Goal: Transaction & Acquisition: Book appointment/travel/reservation

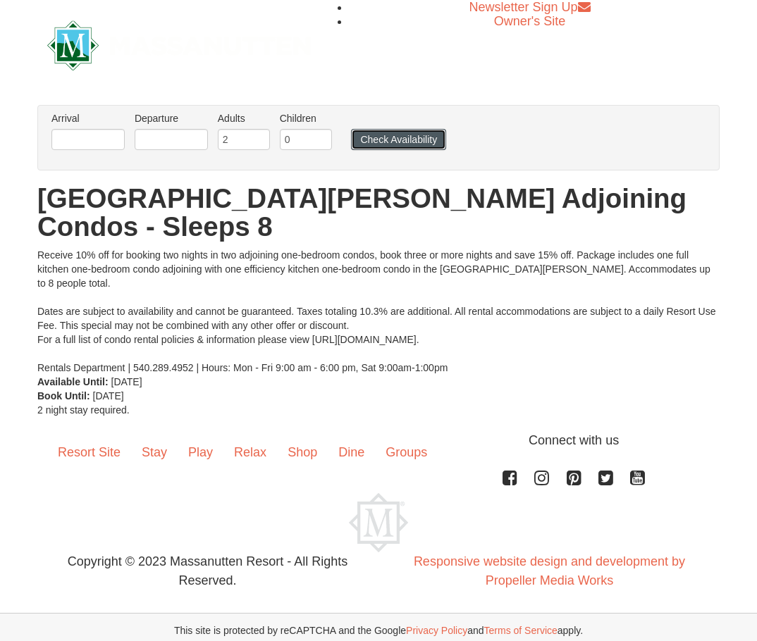
click at [397, 139] on button "Check Availability" at bounding box center [398, 139] width 95 height 21
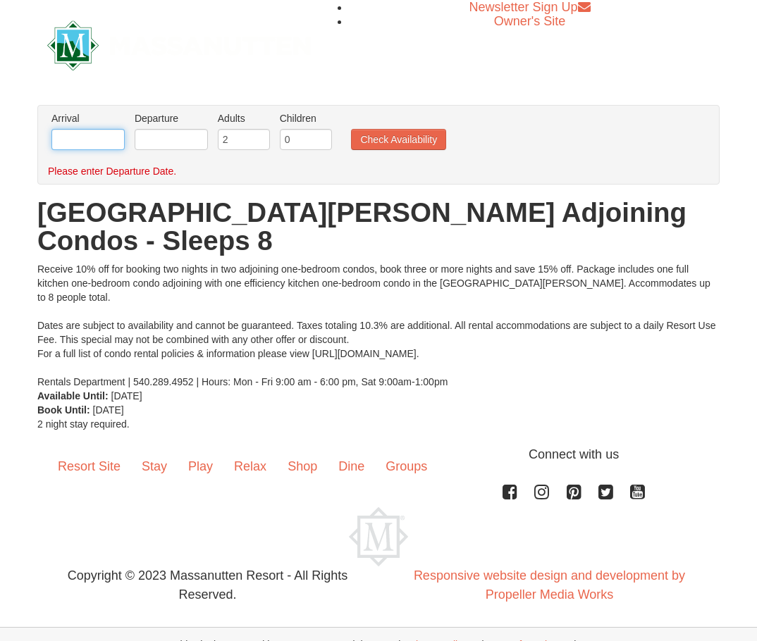
click at [82, 140] on input "text" at bounding box center [87, 139] width 73 height 21
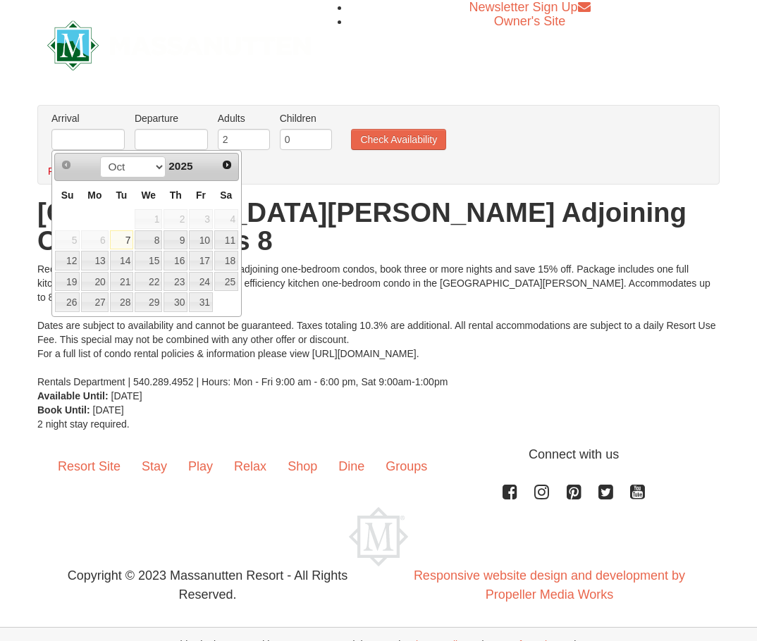
click at [199, 193] on span "Fr" at bounding box center [201, 194] width 10 height 11
click at [231, 168] on span "Next" at bounding box center [226, 164] width 11 height 11
click at [201, 220] on link "5" at bounding box center [201, 219] width 24 height 20
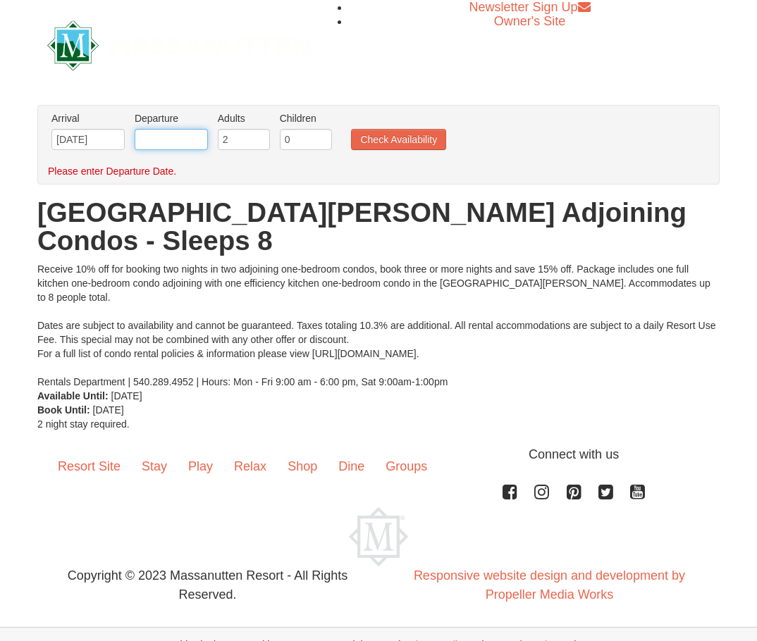
click at [182, 139] on input "text" at bounding box center [171, 139] width 73 height 21
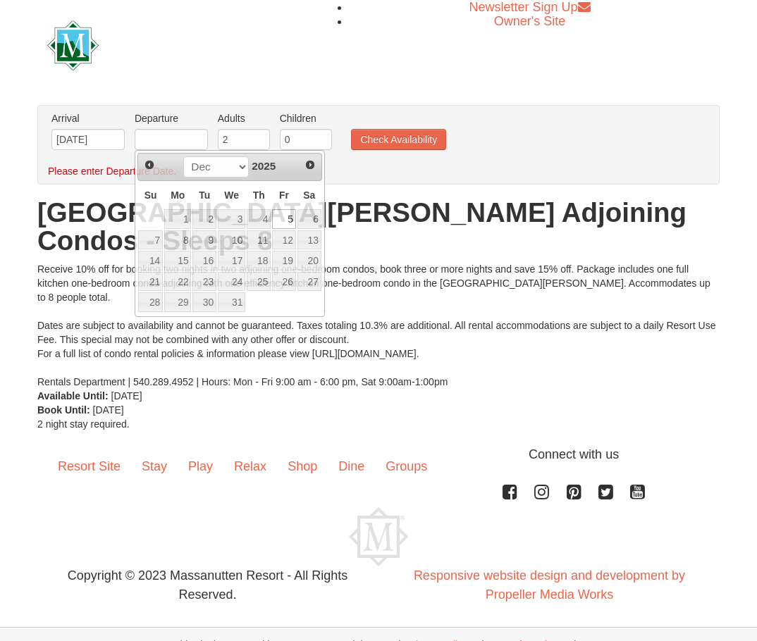
click at [127, 142] on li "Arrival Please format dates MM/DD/YYYY Please format dates MM/DD/YYYY 12/05/2025" at bounding box center [88, 134] width 80 height 46
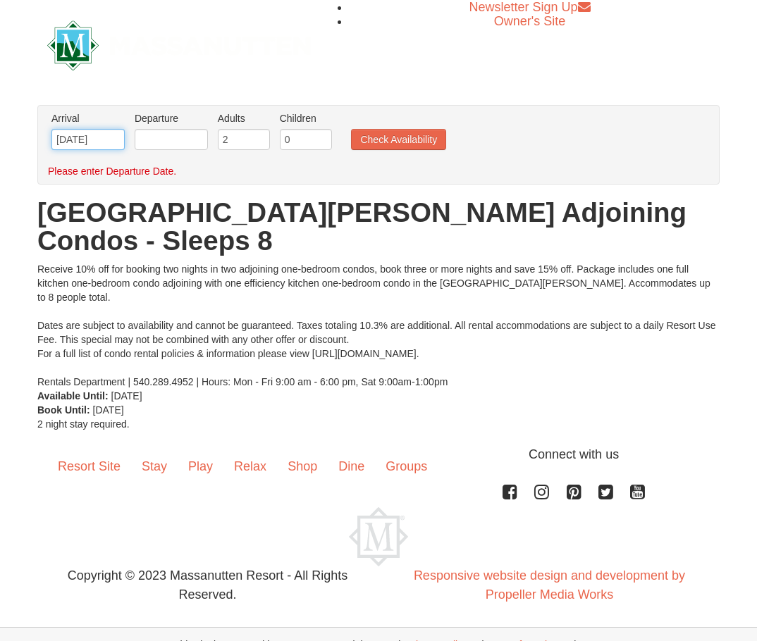
click at [119, 142] on input "12/05/2025" at bounding box center [87, 139] width 73 height 21
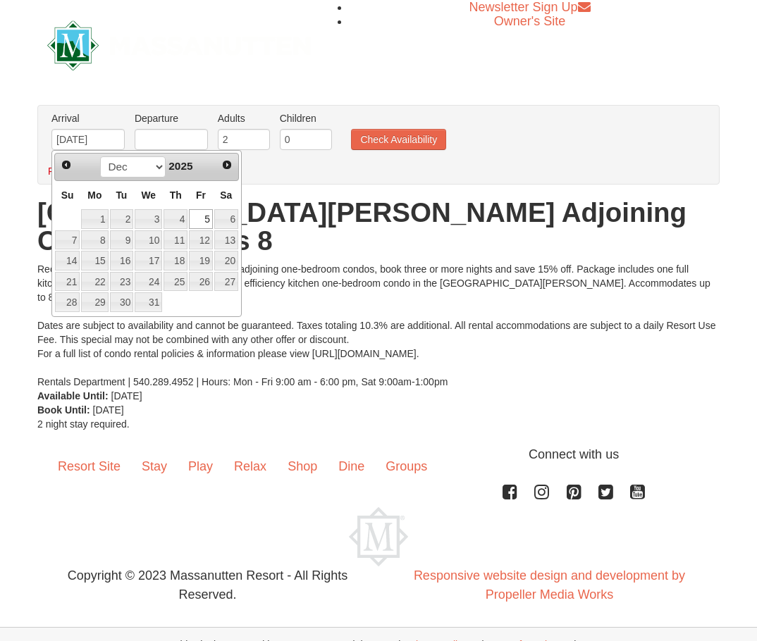
click at [187, 161] on span "2025" at bounding box center [180, 166] width 24 height 12
click at [223, 164] on span "Next" at bounding box center [226, 164] width 11 height 11
click at [199, 218] on link "2" at bounding box center [201, 219] width 24 height 20
type input "[DATE]"
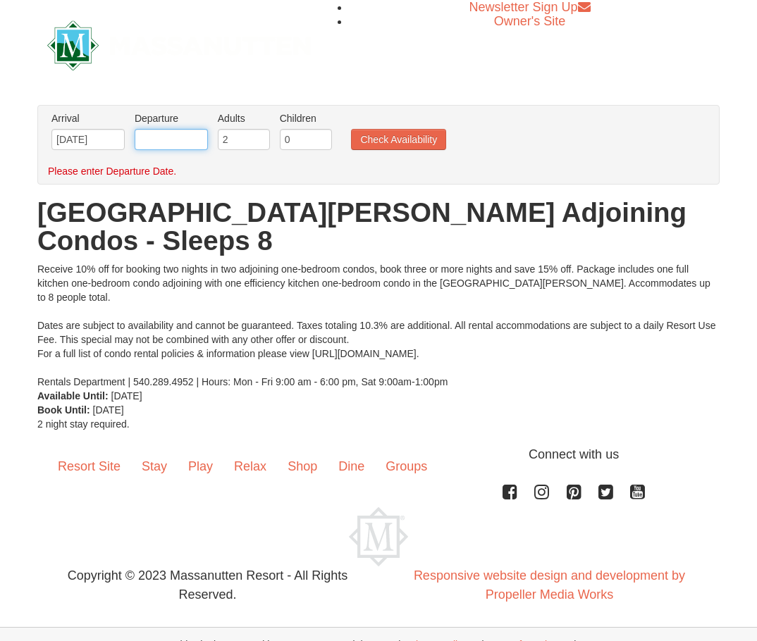
click at [198, 140] on input "text" at bounding box center [171, 139] width 73 height 21
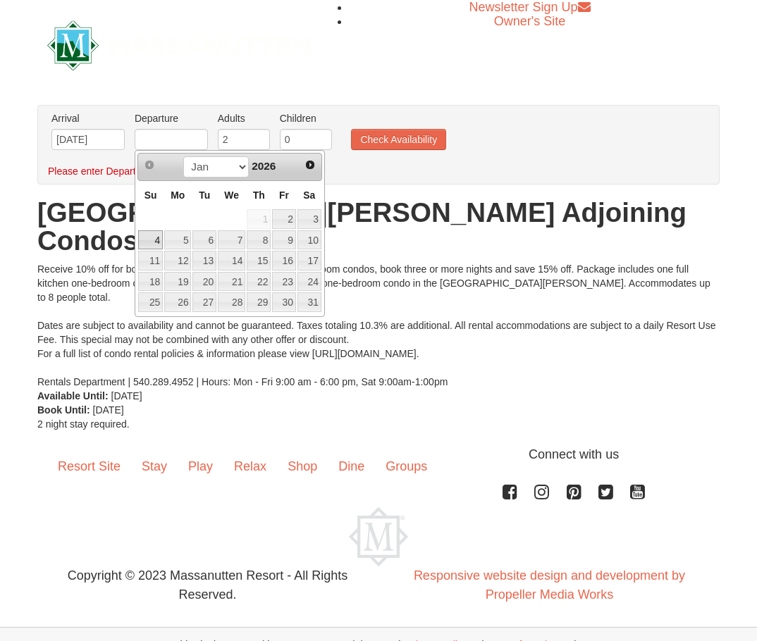
click at [158, 242] on link "4" at bounding box center [150, 240] width 25 height 20
type input "[DATE]"
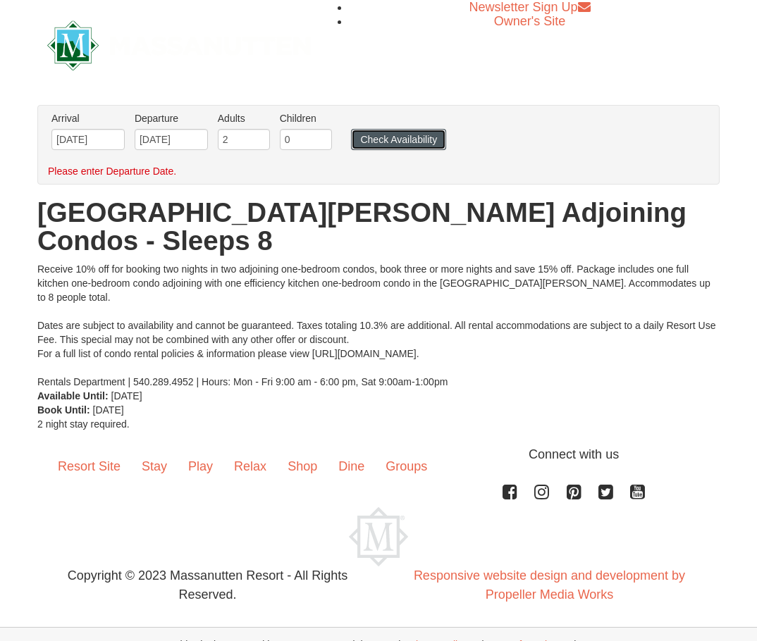
click at [416, 137] on button "Check Availability" at bounding box center [398, 139] width 95 height 21
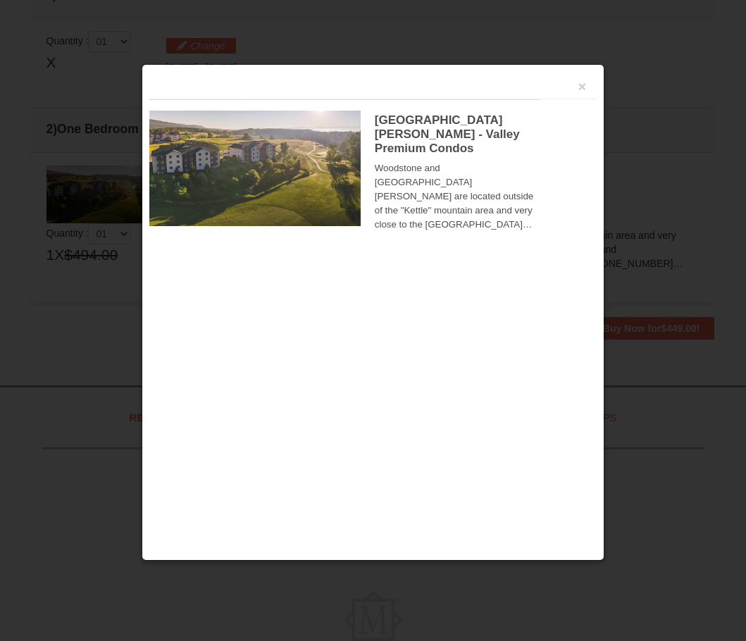
scroll to position [445, 0]
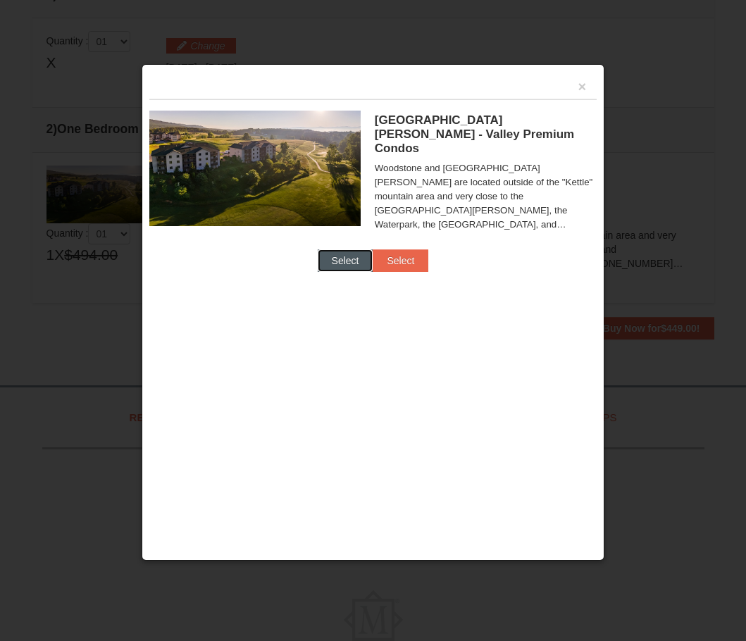
click at [373, 249] on button "Select" at bounding box center [346, 260] width 56 height 23
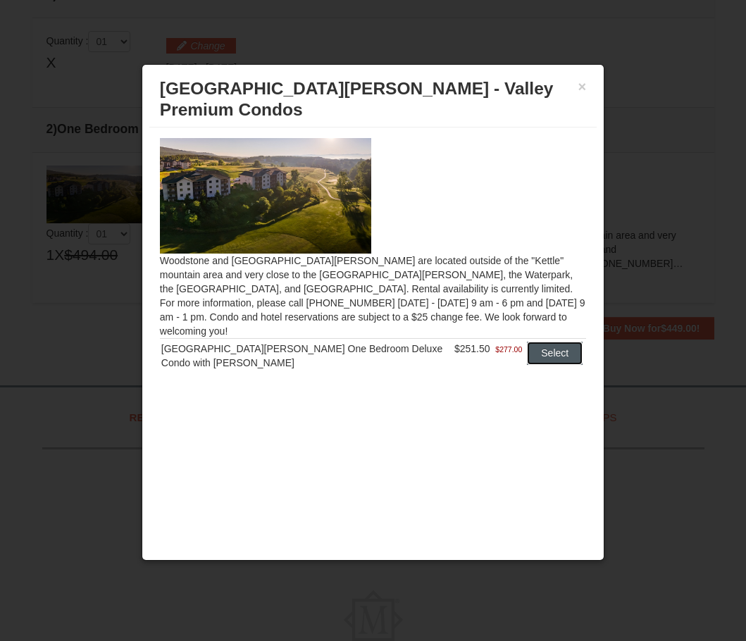
click at [560, 342] on button "Select" at bounding box center [555, 353] width 56 height 23
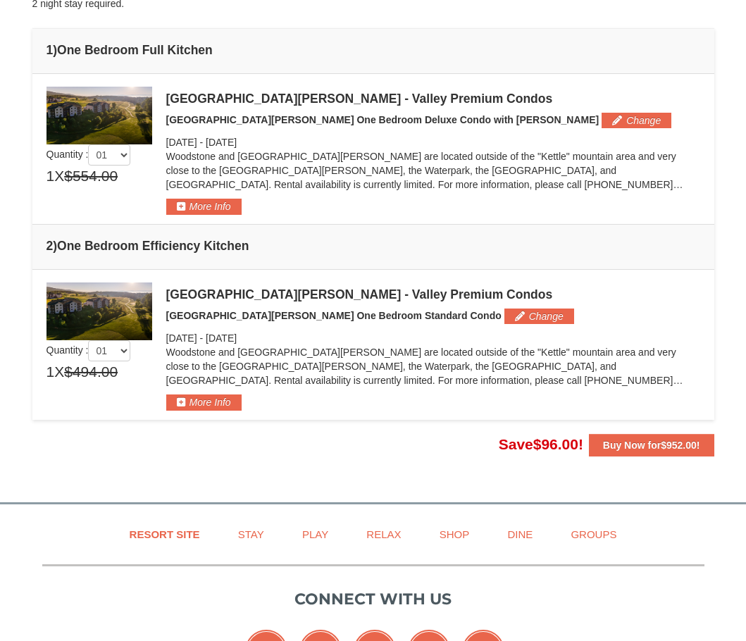
scroll to position [211, 0]
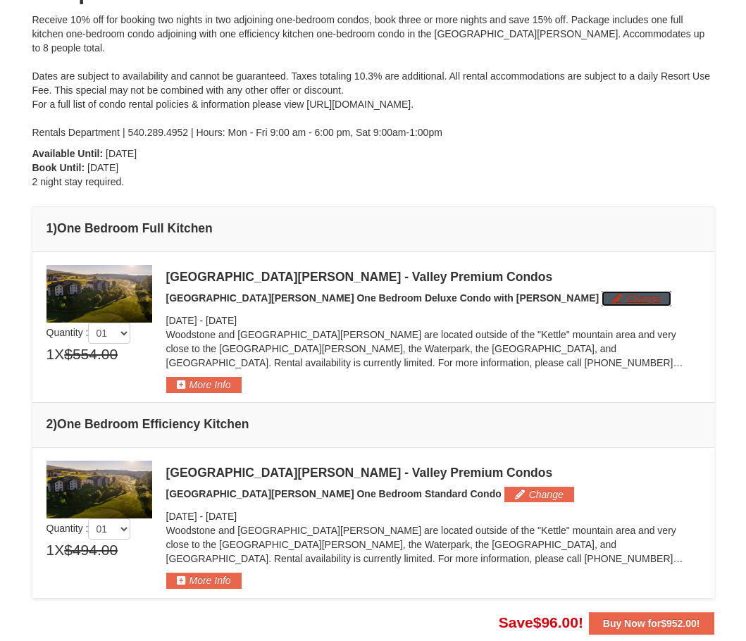
click at [602, 291] on button "Change" at bounding box center [637, 298] width 70 height 15
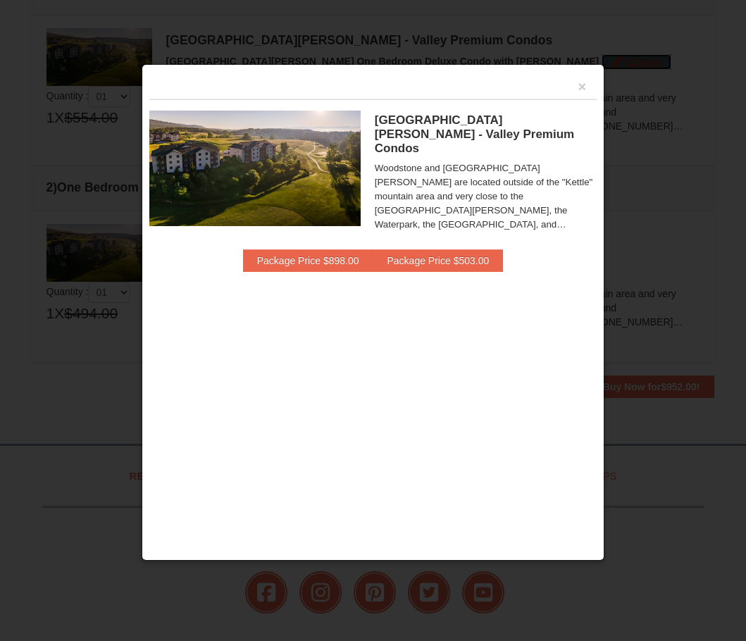
scroll to position [0, 38]
click at [503, 249] on button "Package Price $503.00" at bounding box center [438, 260] width 130 height 23
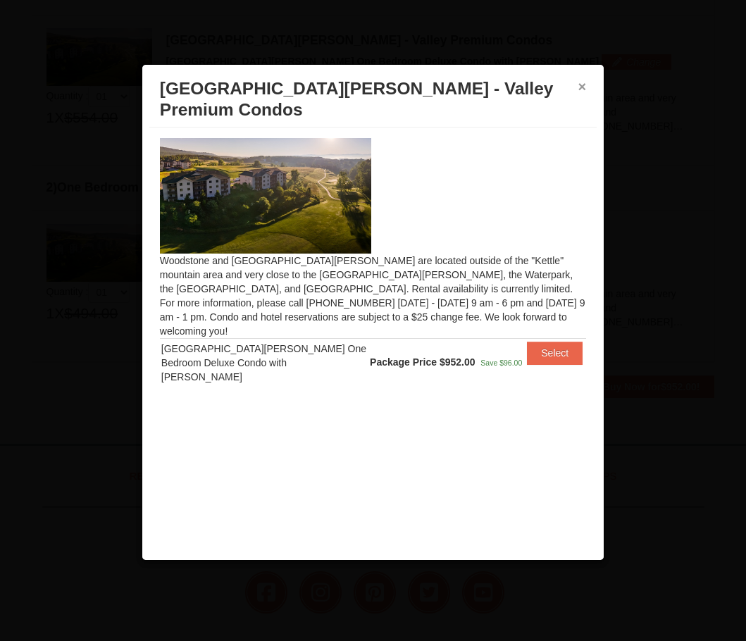
click at [581, 80] on button "×" at bounding box center [582, 87] width 8 height 14
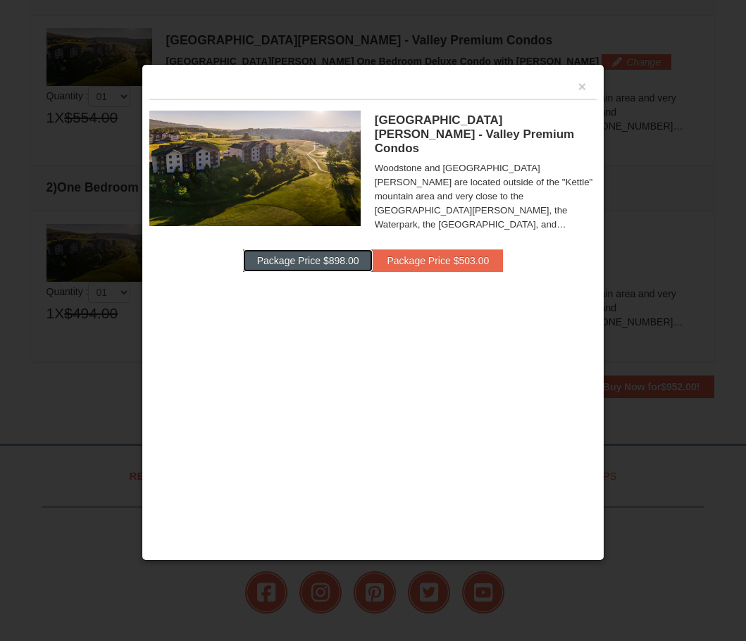
click at [373, 249] on button "Package Price $898.00" at bounding box center [308, 260] width 130 height 23
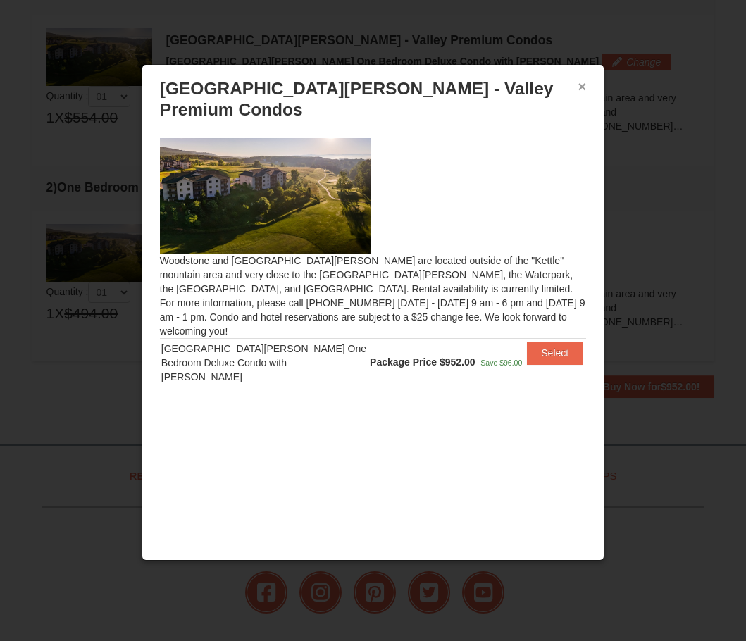
click at [584, 81] on button "×" at bounding box center [582, 87] width 8 height 14
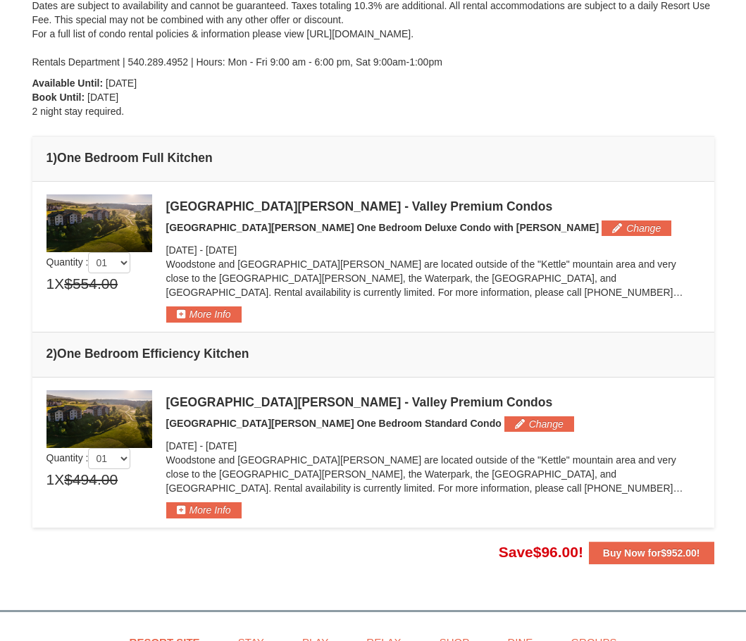
scroll to position [0, 0]
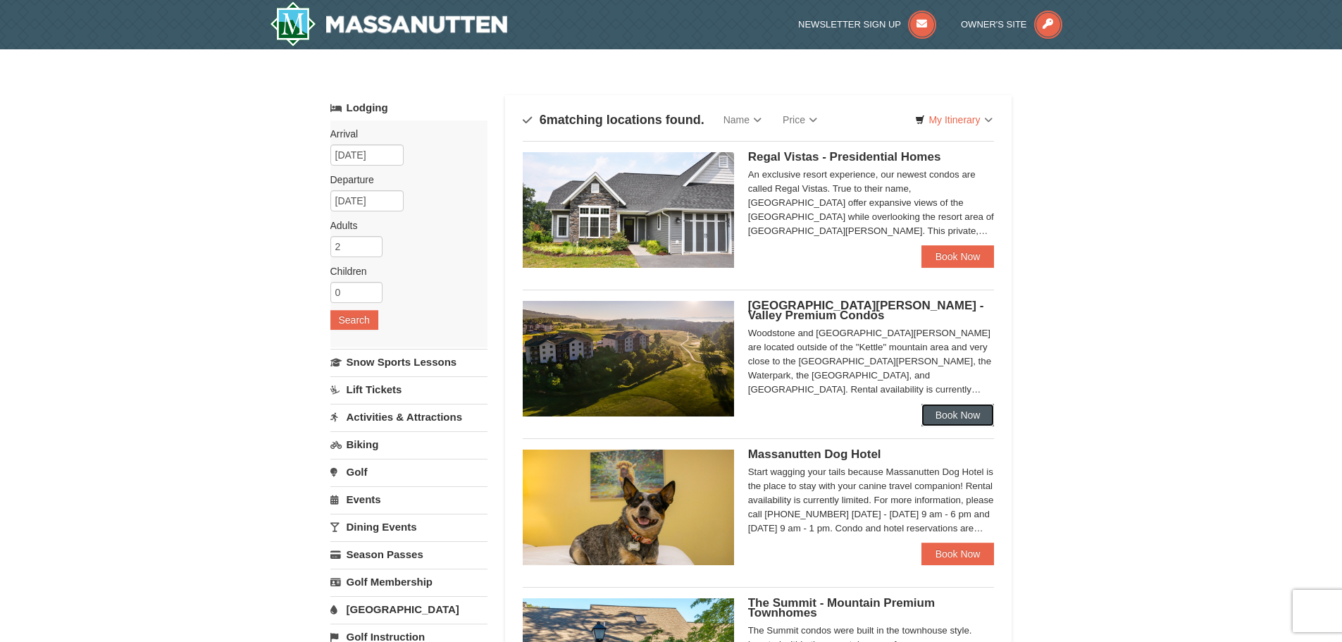
click at [964, 410] on link "Book Now" at bounding box center [957, 415] width 73 height 23
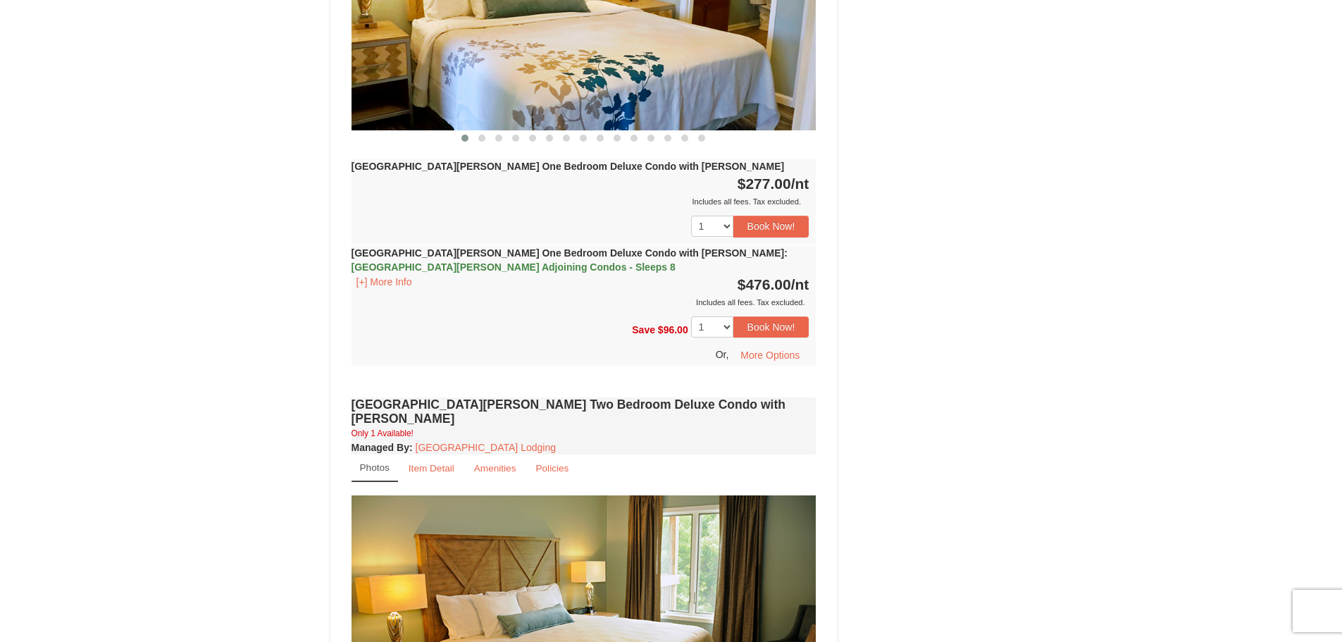
scroll to position [1549, 0]
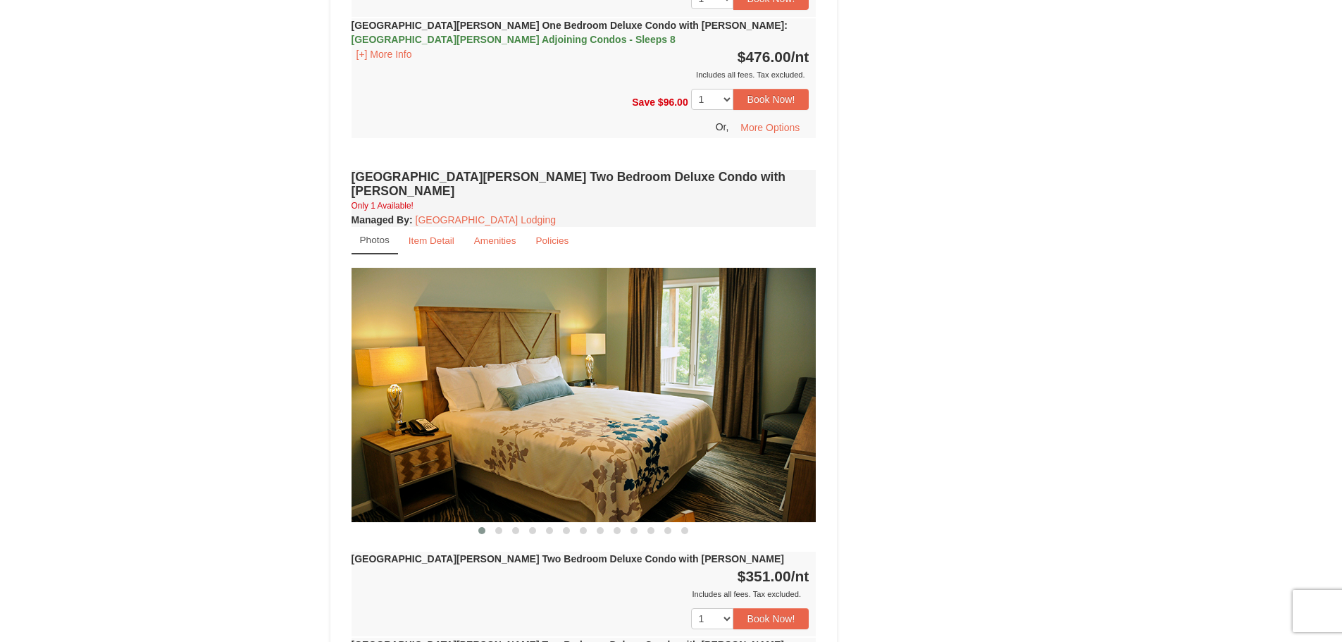
click at [804, 363] on img at bounding box center [584, 395] width 465 height 254
click at [499, 527] on span at bounding box center [498, 530] width 7 height 7
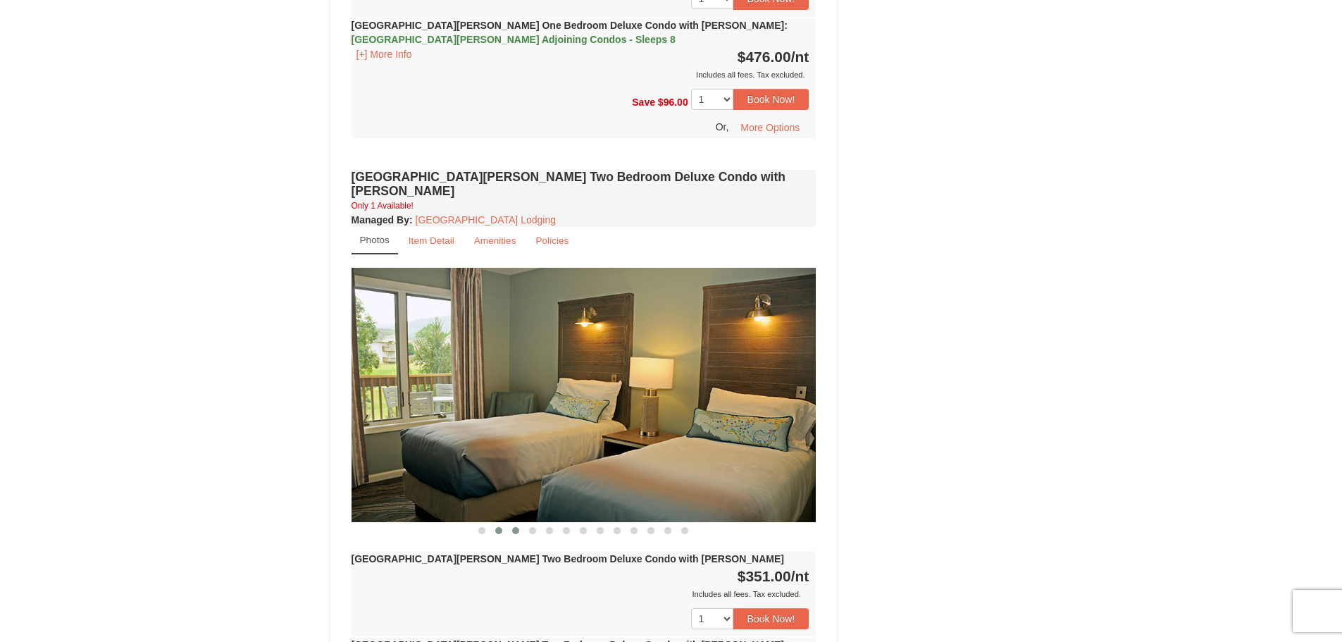
click at [513, 523] on button at bounding box center [515, 530] width 17 height 14
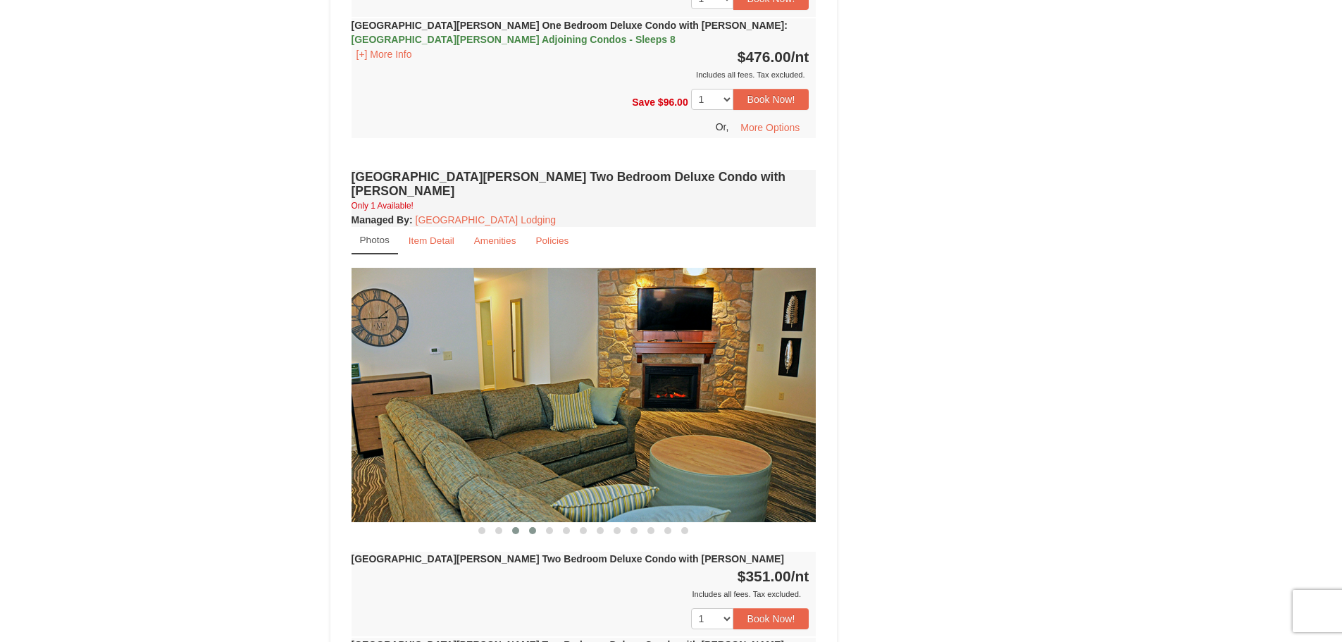
click at [536, 523] on button at bounding box center [532, 530] width 17 height 14
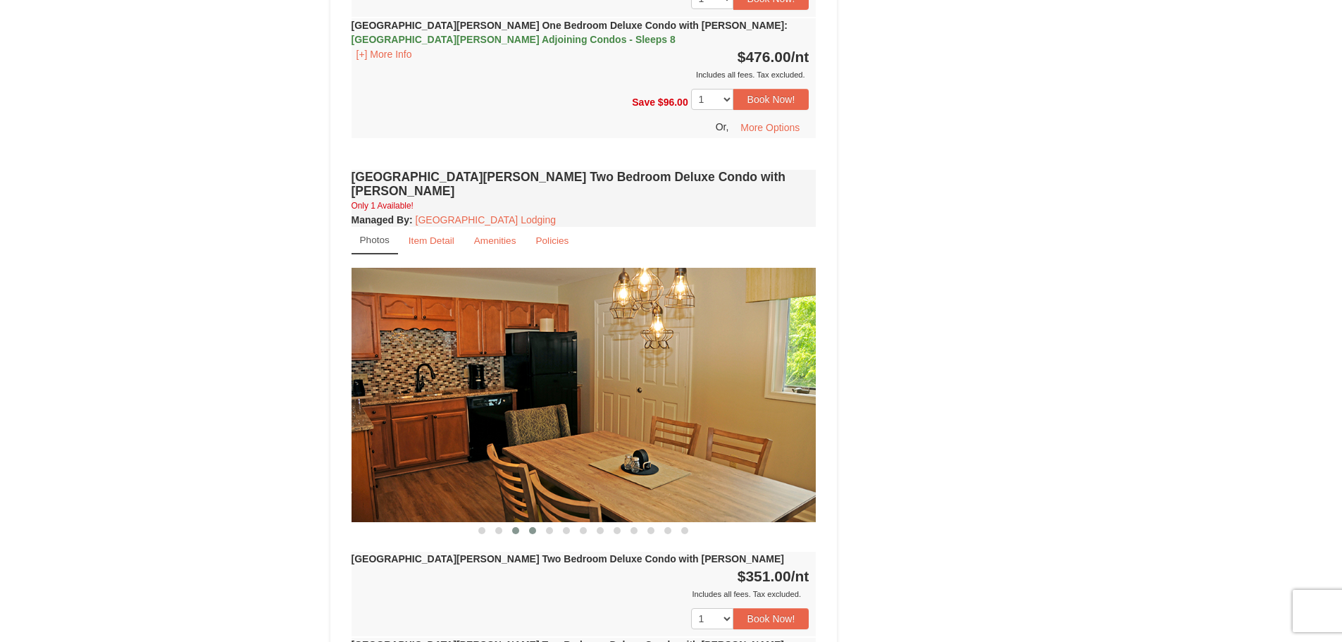
click at [518, 527] on span at bounding box center [515, 530] width 7 height 7
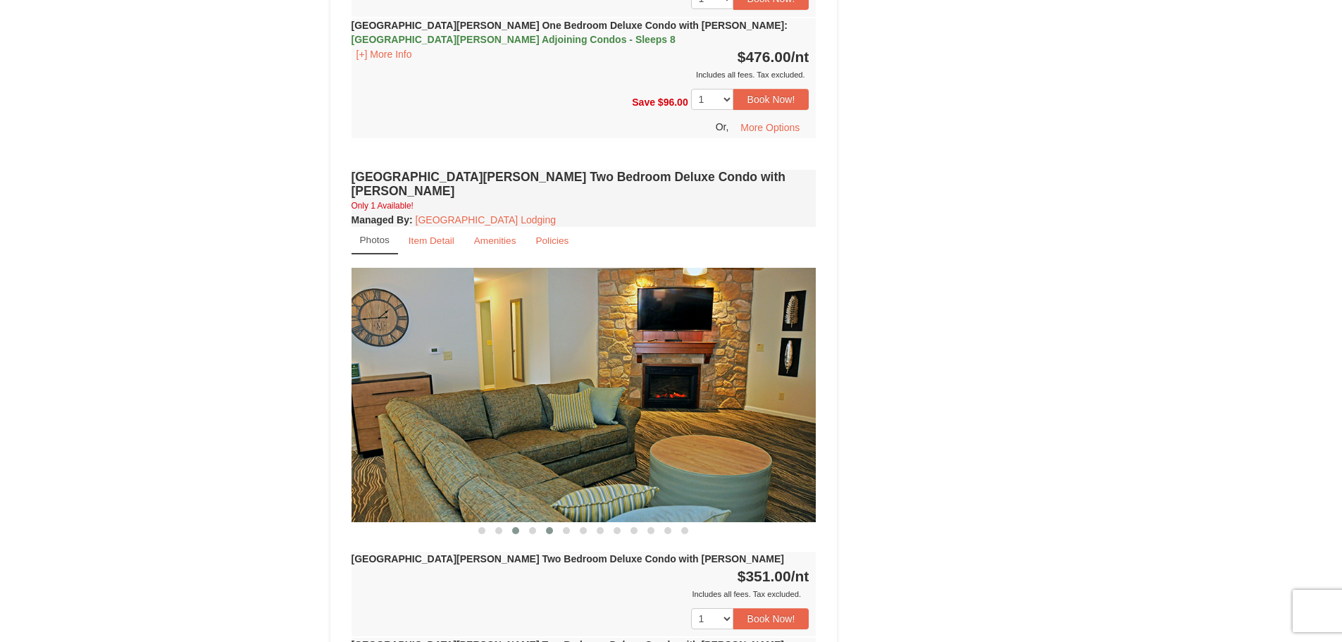
click at [547, 527] on span at bounding box center [549, 530] width 7 height 7
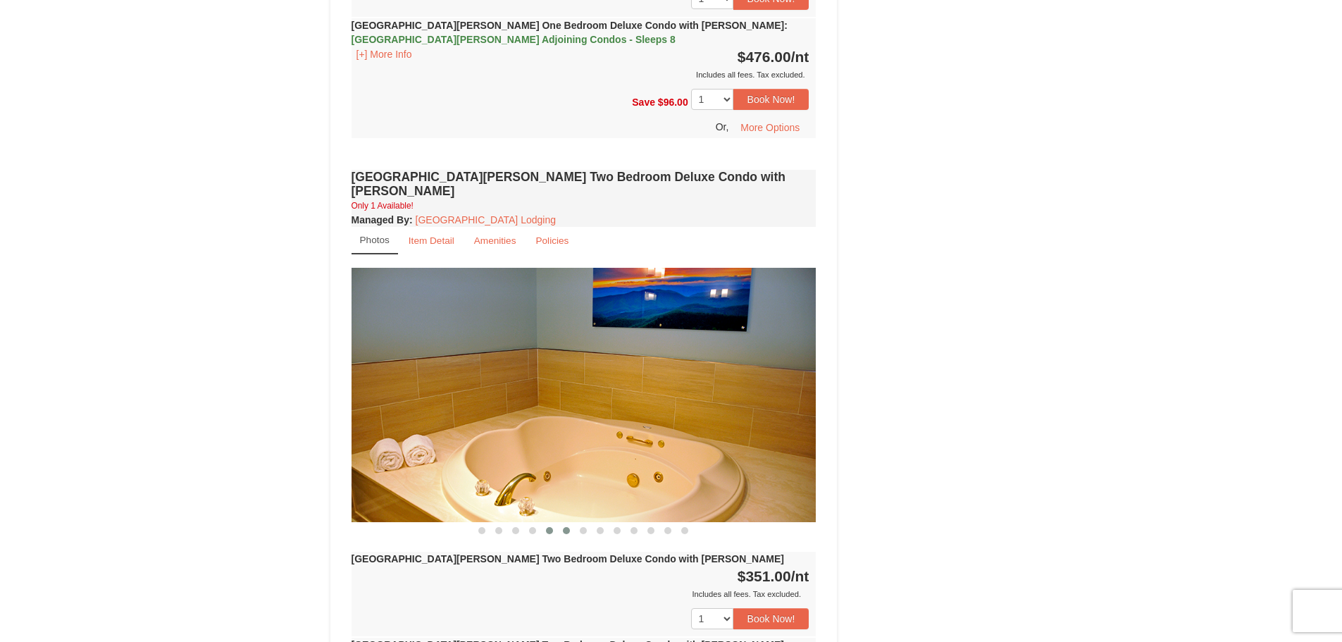
click at [561, 523] on button at bounding box center [566, 530] width 17 height 14
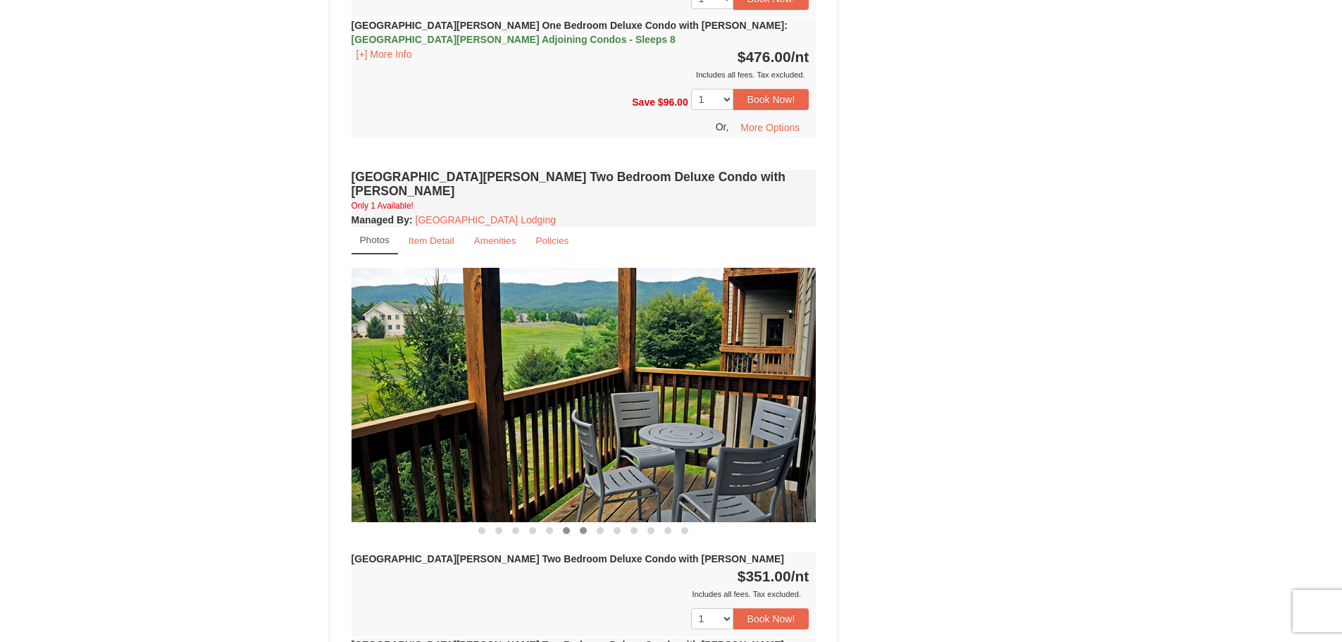
click at [583, 527] on span at bounding box center [583, 530] width 7 height 7
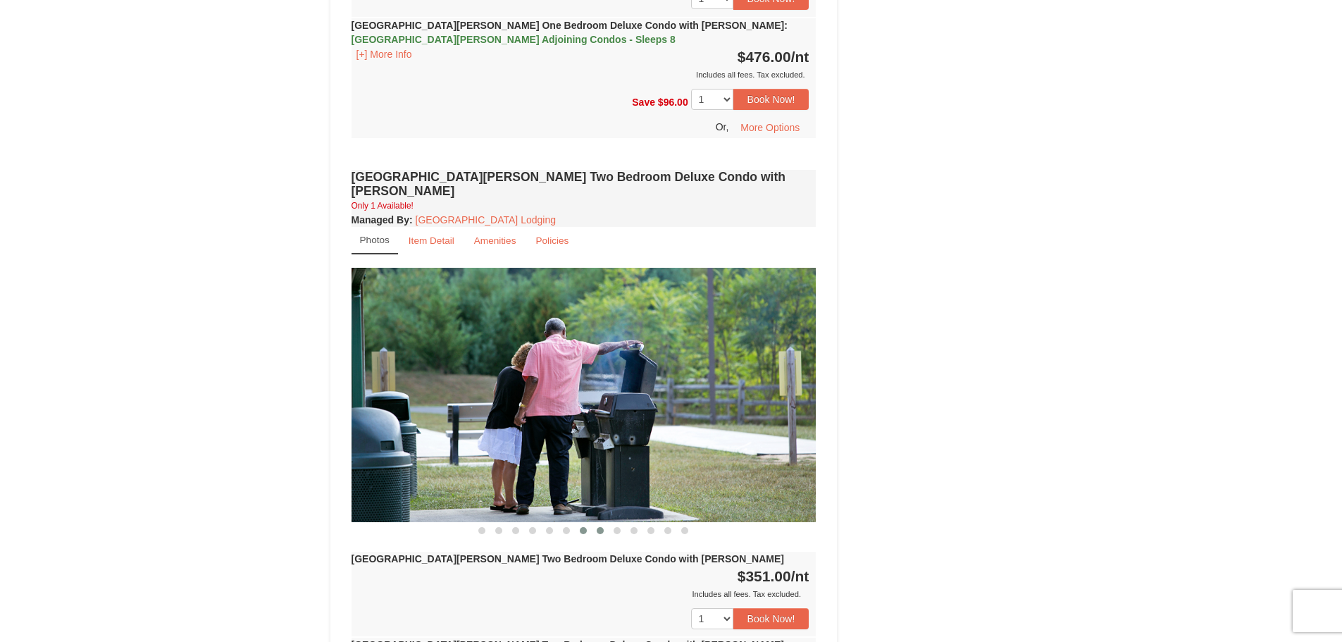
click at [603, 527] on span at bounding box center [600, 530] width 7 height 7
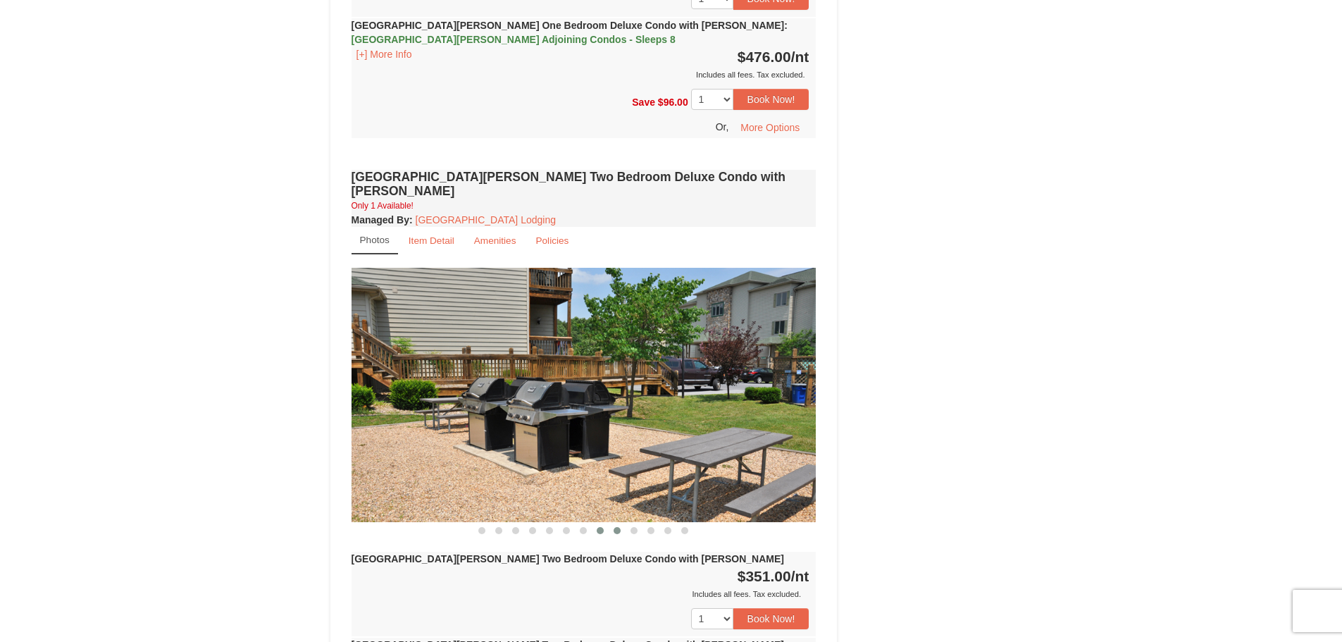
click at [619, 527] on span at bounding box center [617, 530] width 7 height 7
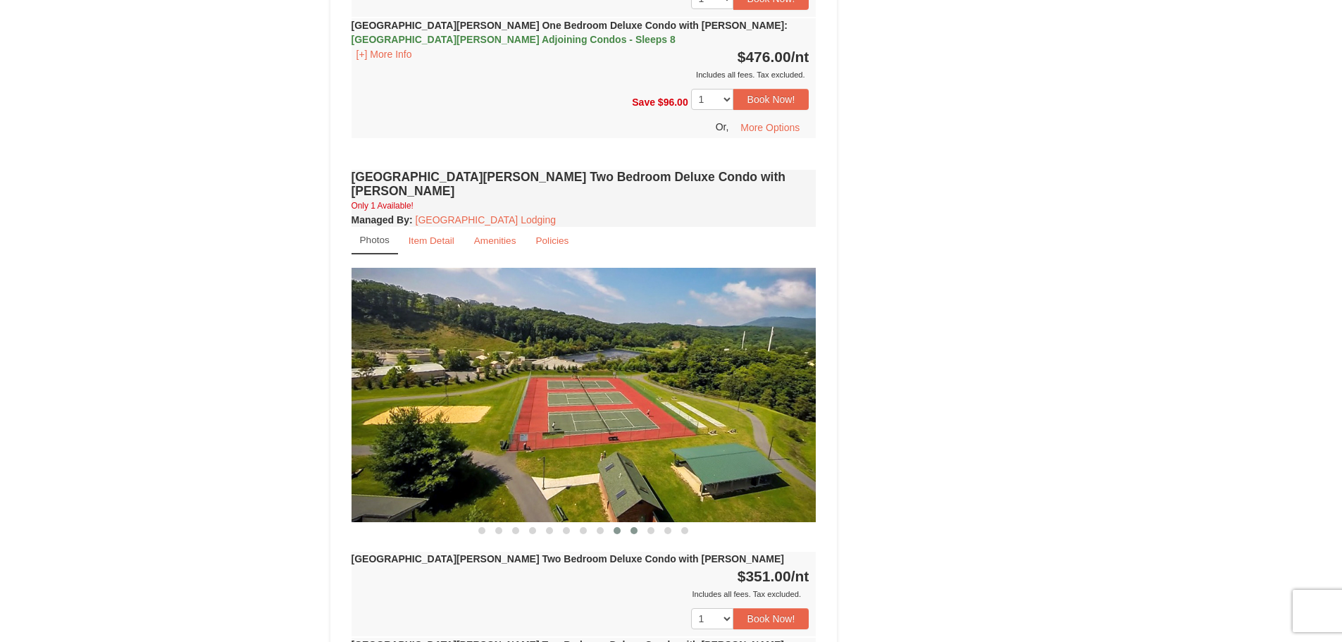
click at [630, 527] on span at bounding box center [633, 530] width 7 height 7
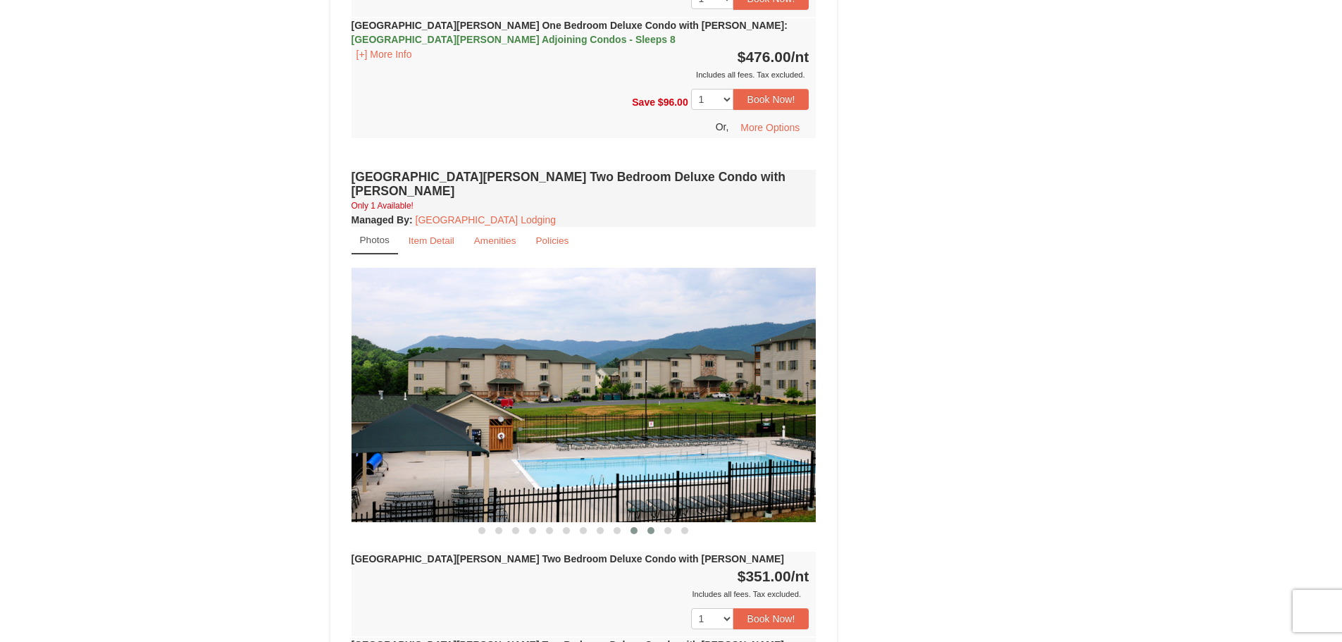
click at [656, 523] on button at bounding box center [650, 530] width 17 height 14
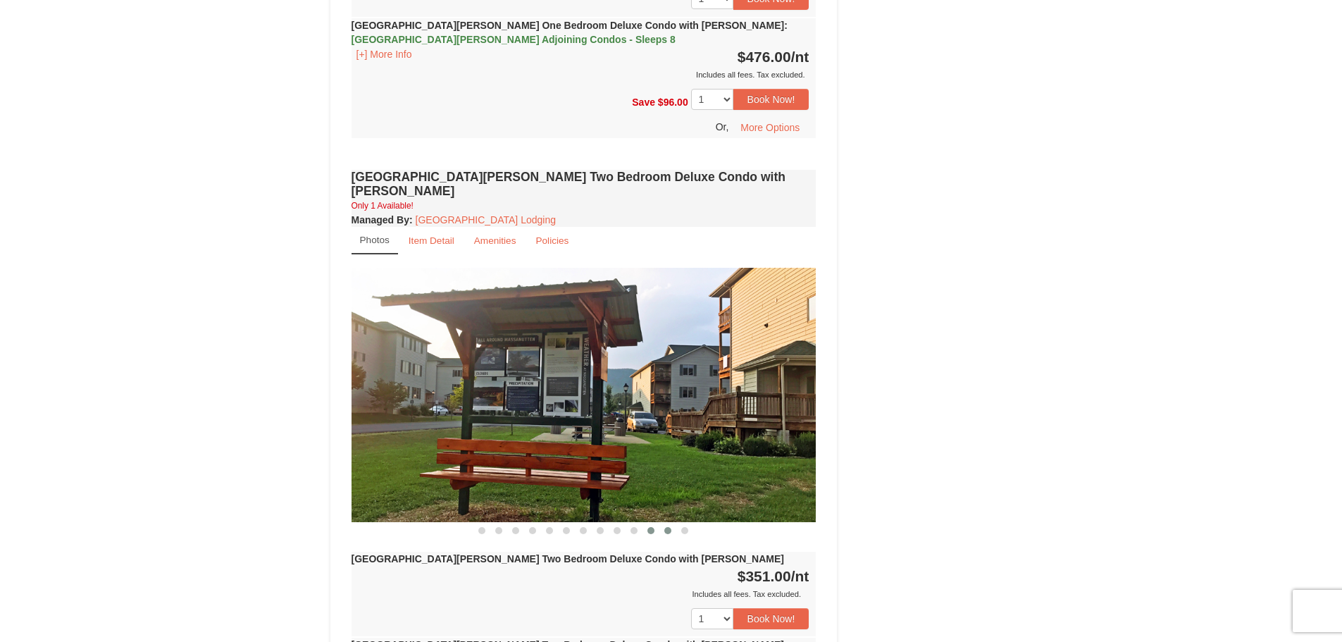
click at [673, 523] on button at bounding box center [667, 530] width 17 height 14
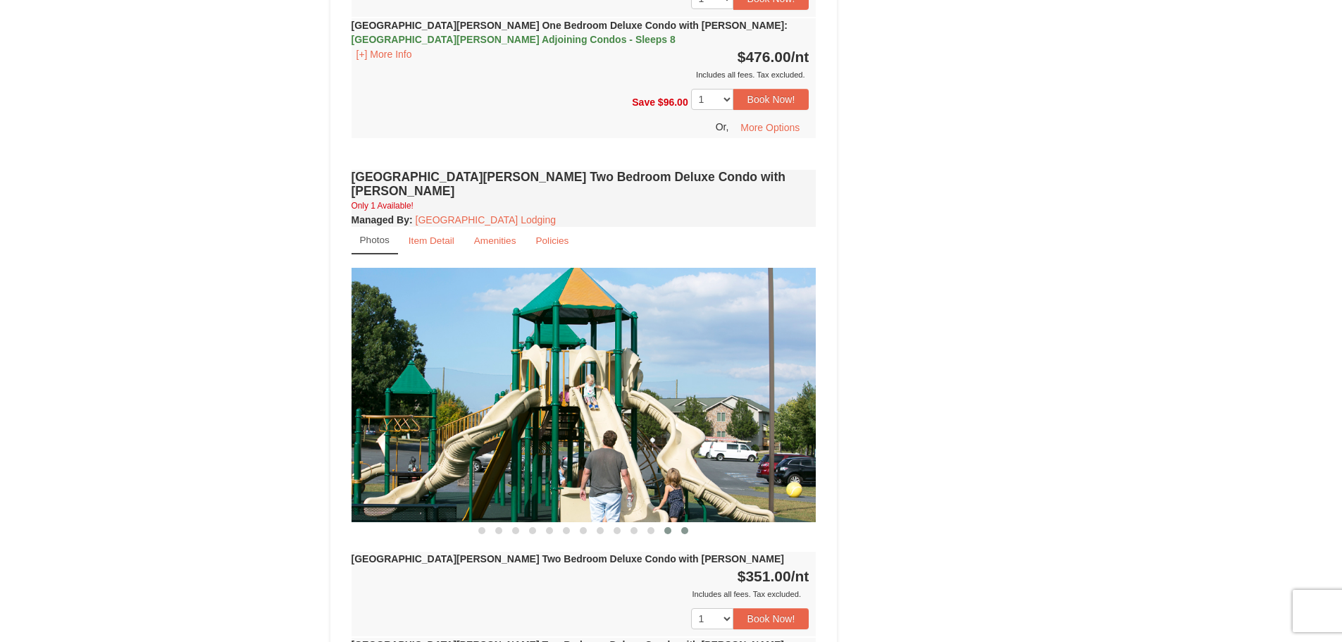
click at [685, 527] on span at bounding box center [684, 530] width 7 height 7
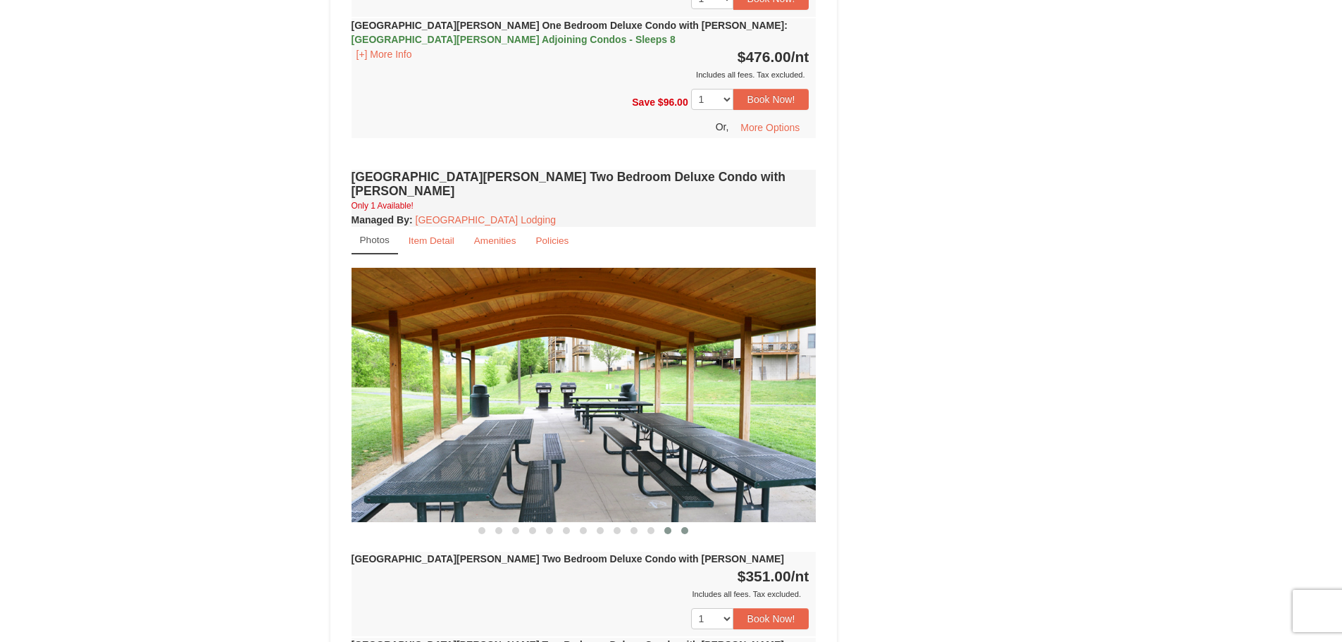
click at [670, 527] on span at bounding box center [667, 530] width 7 height 7
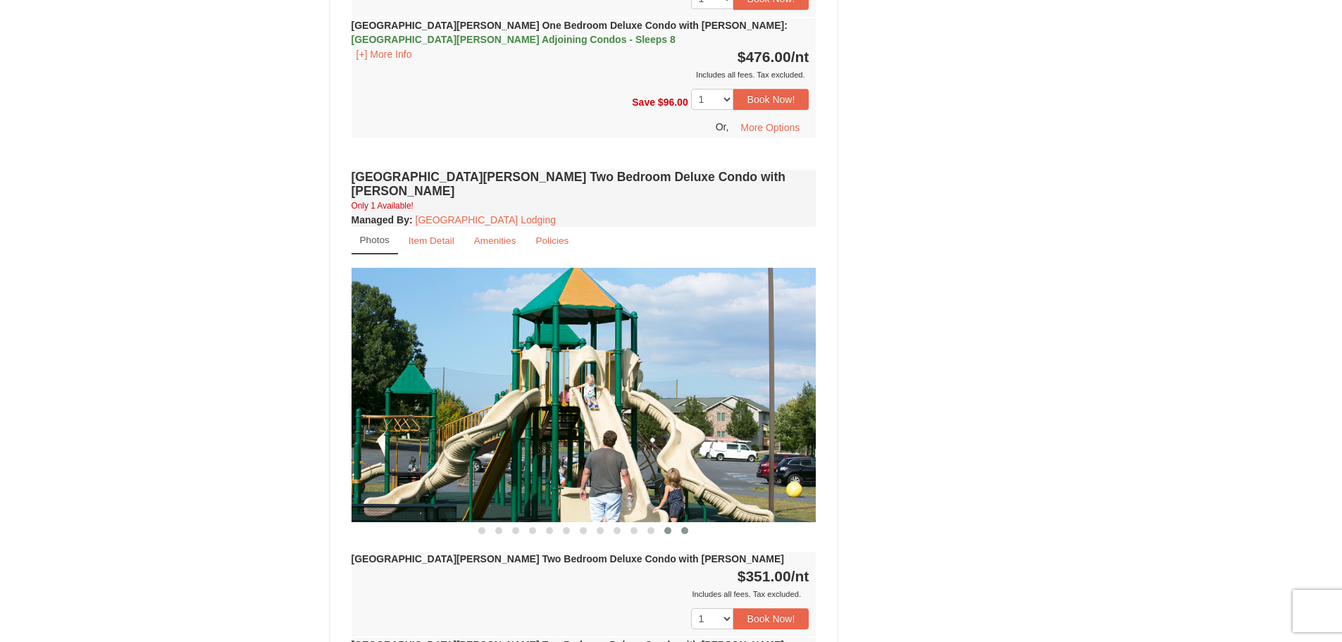
click at [686, 527] on span at bounding box center [684, 530] width 7 height 7
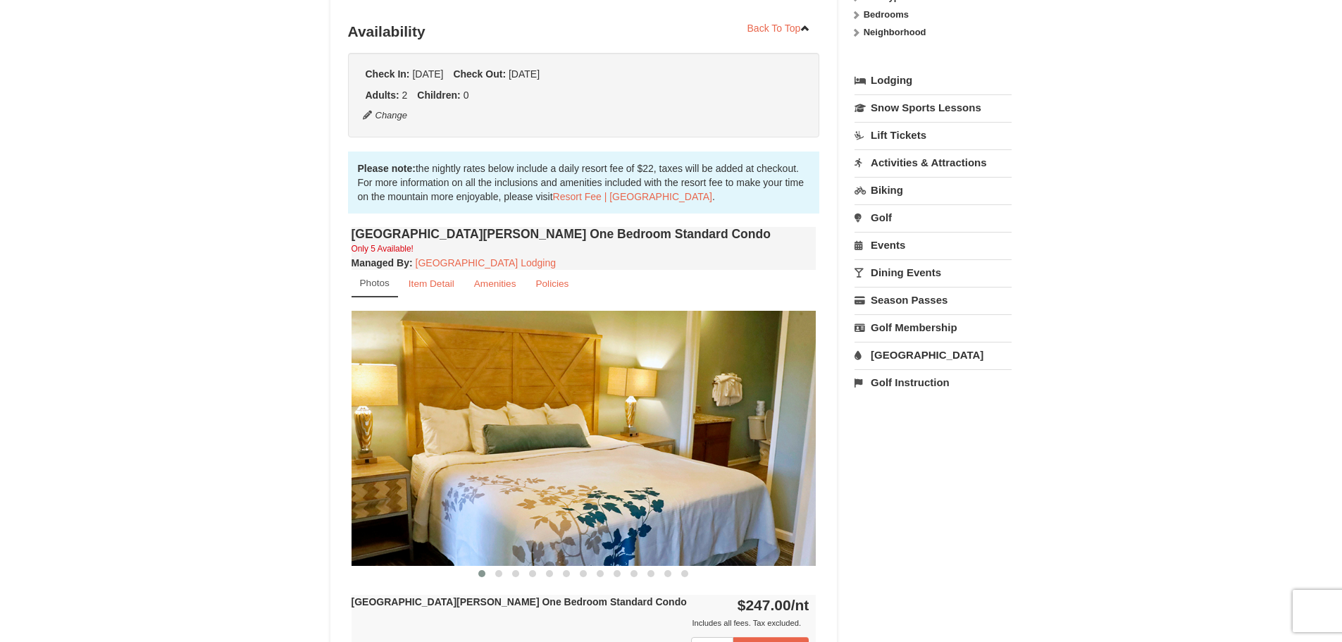
scroll to position [70, 0]
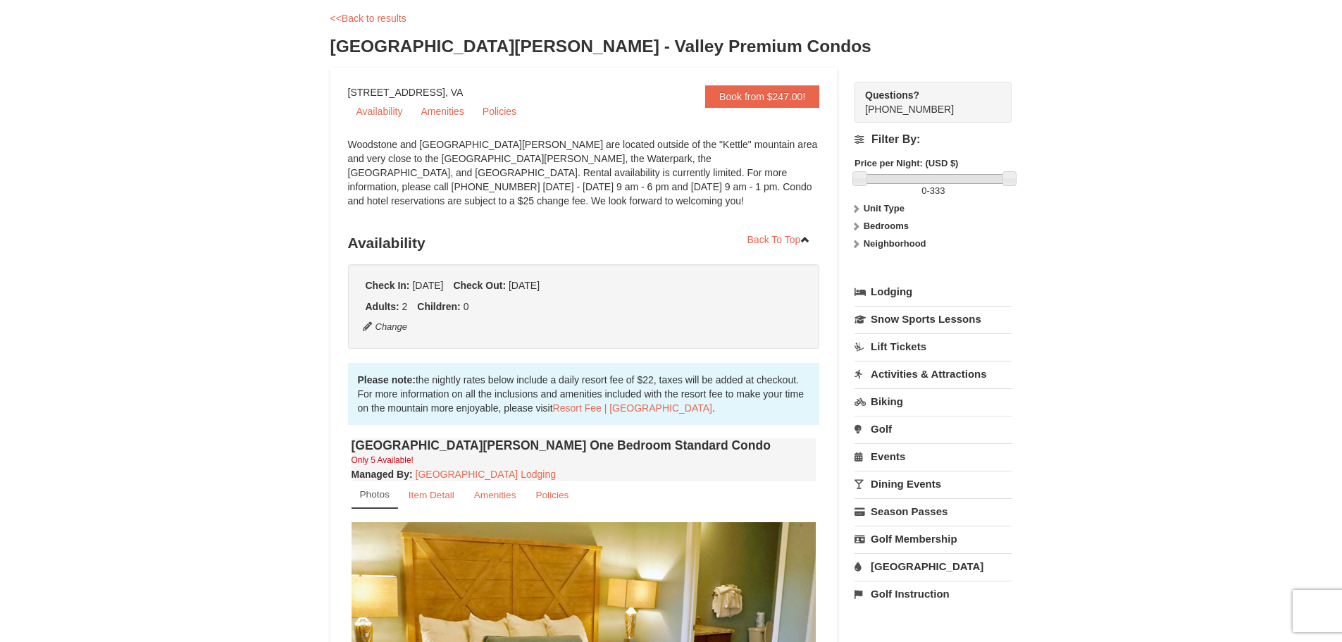
click at [857, 239] on icon at bounding box center [856, 244] width 10 height 10
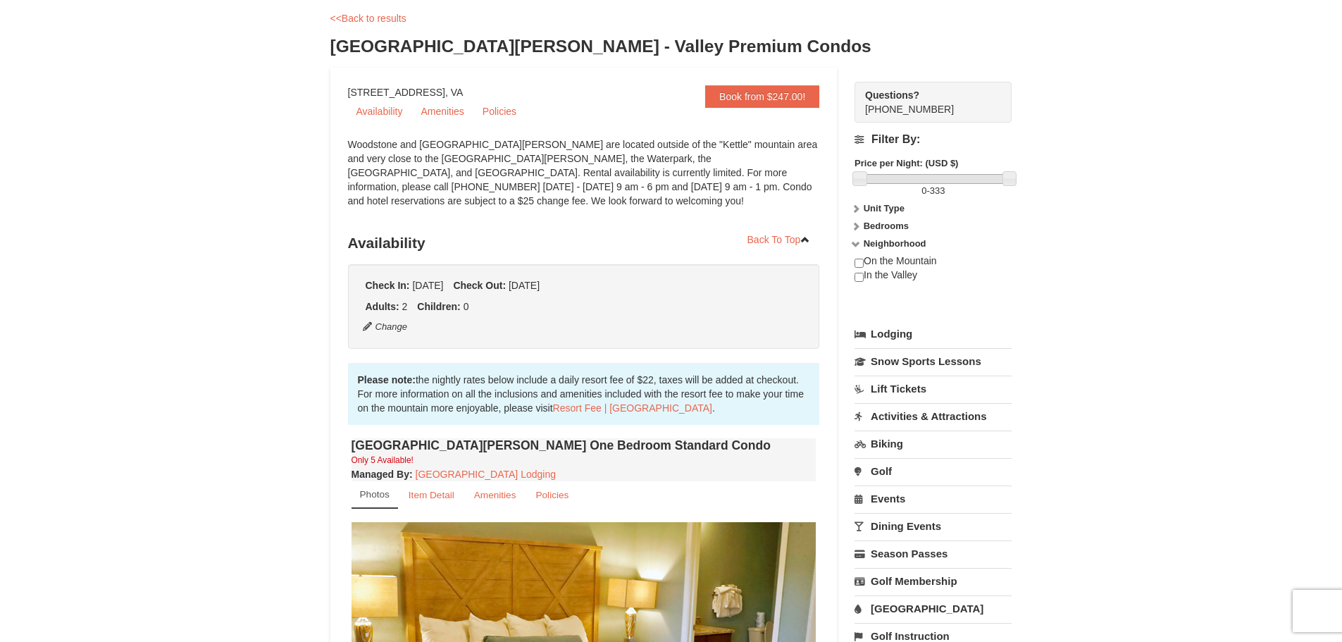
click at [857, 239] on icon at bounding box center [856, 244] width 10 height 10
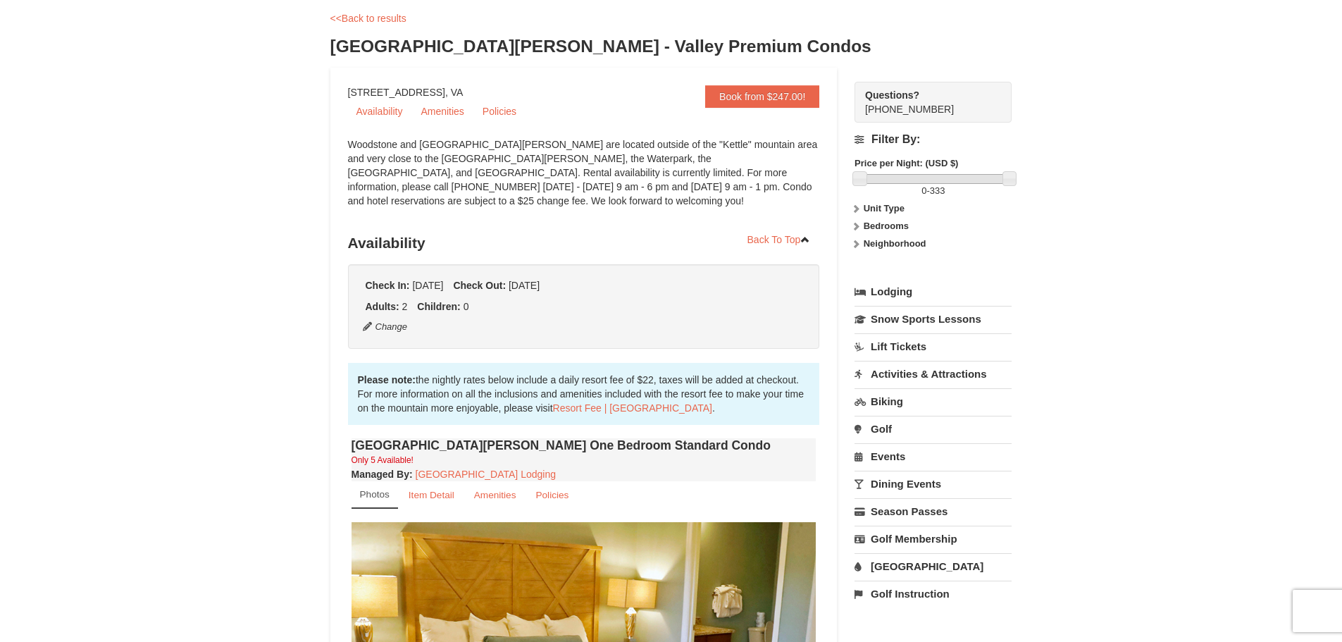
click at [857, 223] on icon at bounding box center [856, 226] width 10 height 10
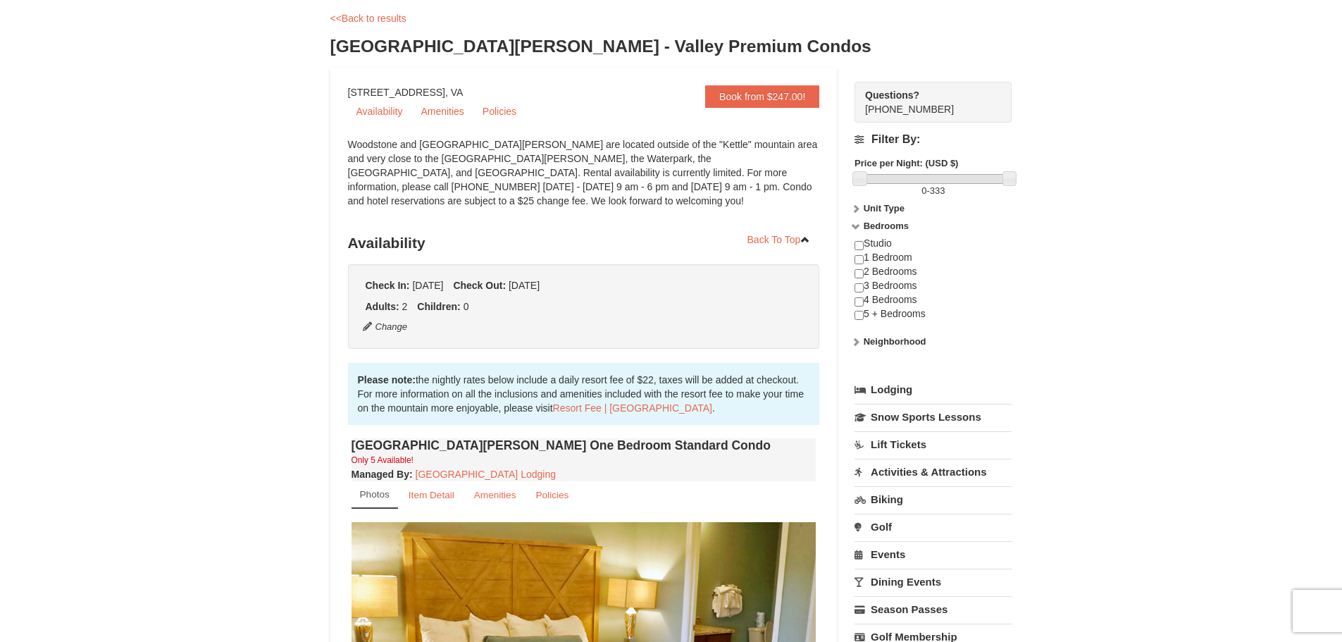
click at [857, 223] on icon at bounding box center [856, 226] width 10 height 10
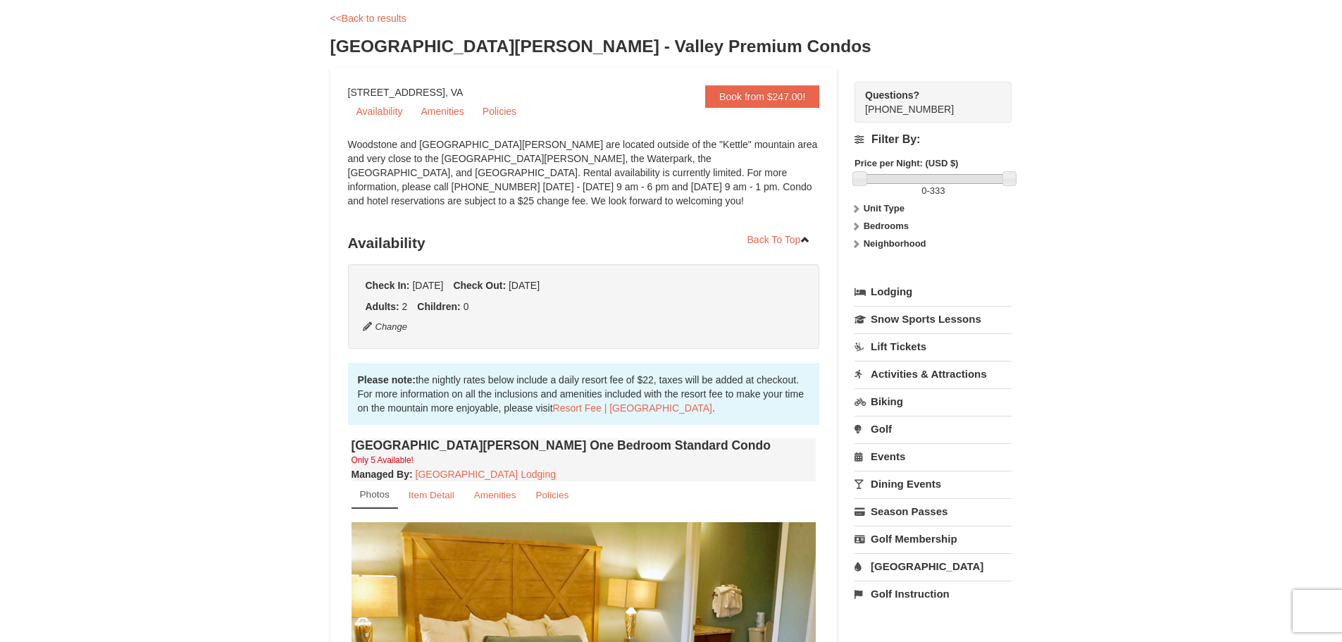
click at [855, 207] on icon at bounding box center [856, 209] width 10 height 10
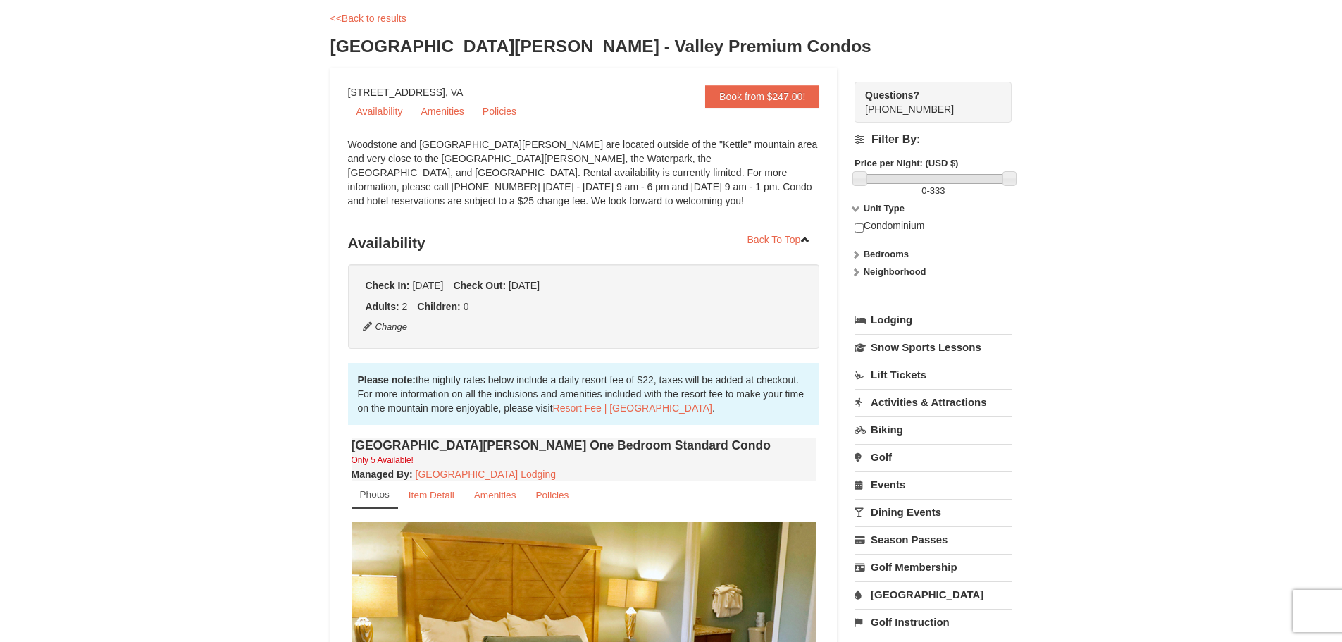
click at [855, 207] on icon at bounding box center [856, 209] width 10 height 10
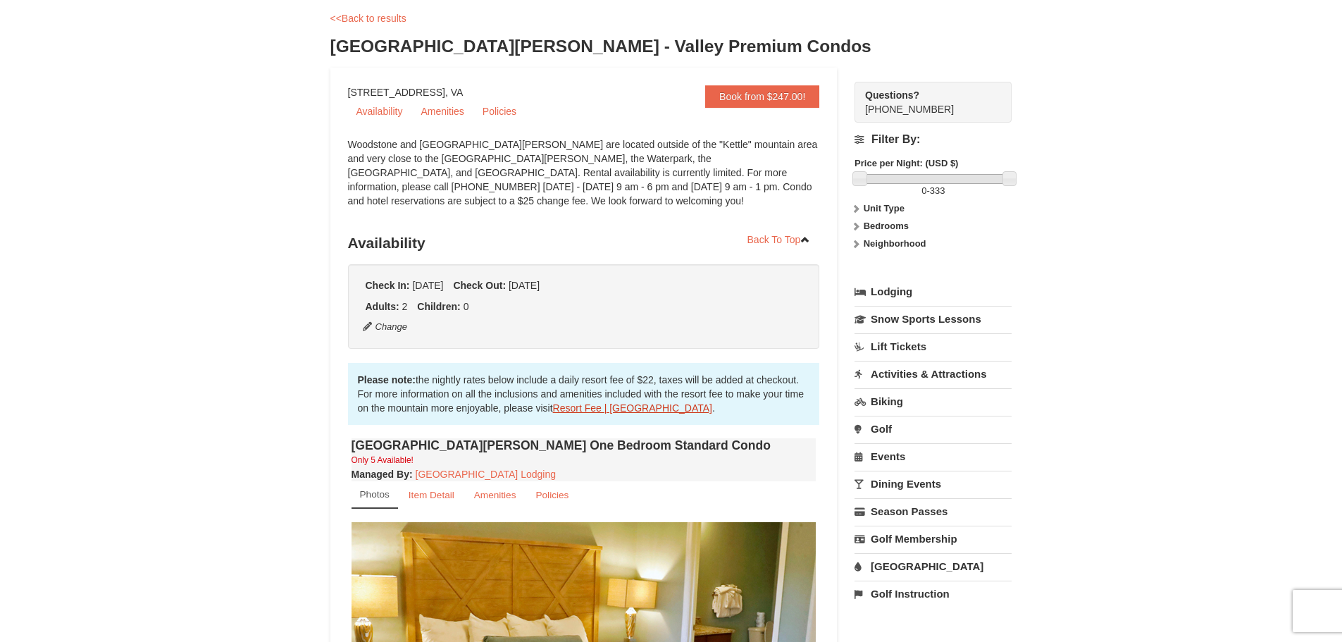
click at [642, 408] on link "Resort Fee | [GEOGRAPHIC_DATA]" at bounding box center [632, 407] width 159 height 11
